Goal: Download file/media

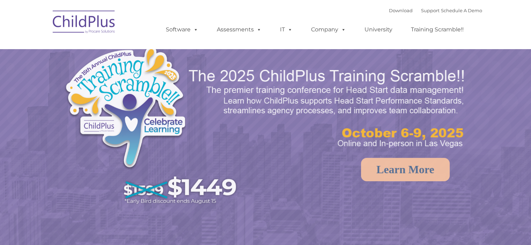
select select "MEDIUM"
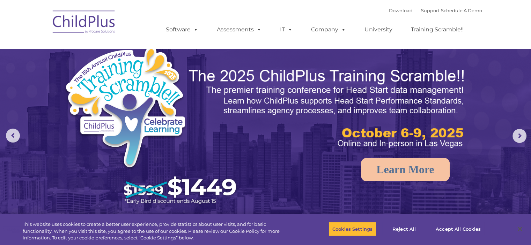
click at [98, 22] on img at bounding box center [84, 23] width 70 height 35
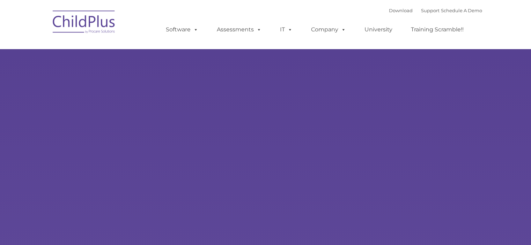
type input ""
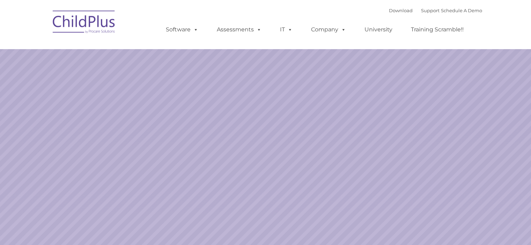
select select "MEDIUM"
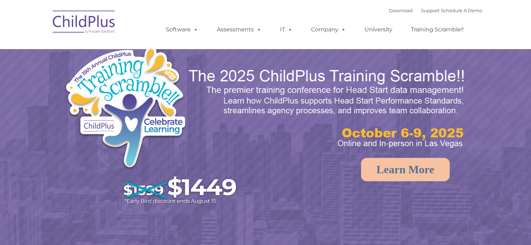
select select "MEDIUM"
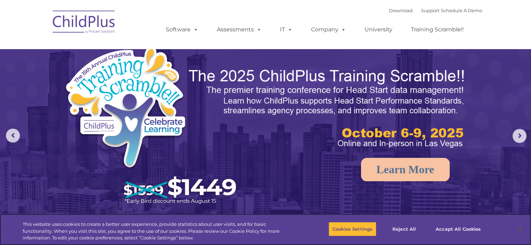
scroll to position [1, 0]
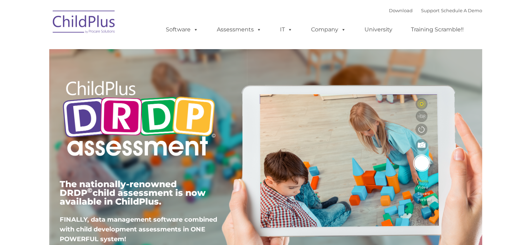
type input ""
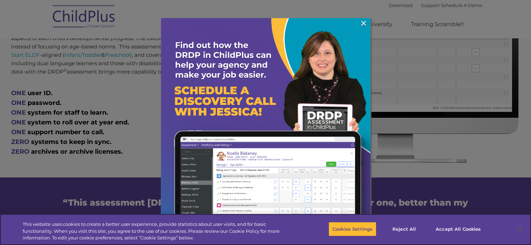
scroll to position [364, 0]
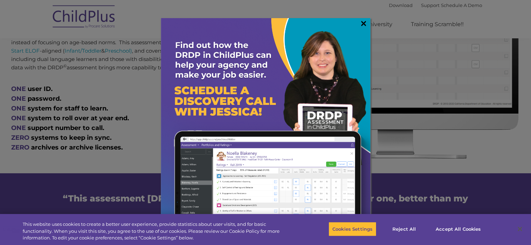
click at [362, 25] on link "×" at bounding box center [363, 23] width 8 height 7
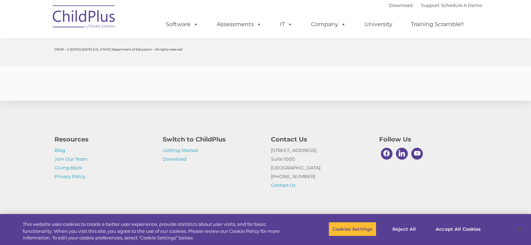
scroll to position [2757, 0]
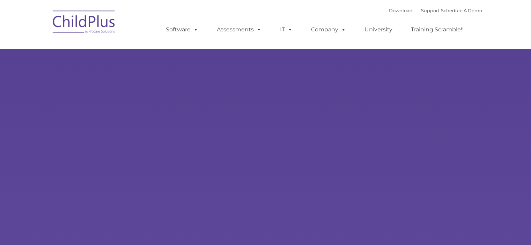
type input ""
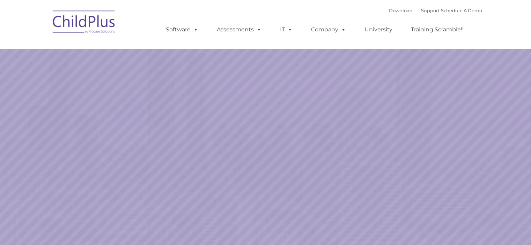
select select "MEDIUM"
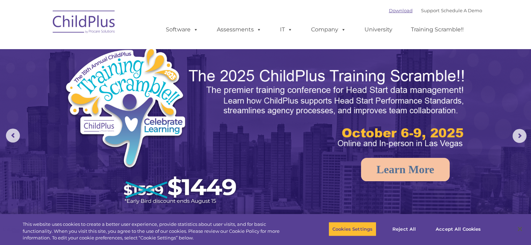
click at [389, 10] on link "Download" at bounding box center [401, 11] width 24 height 6
